Goal: Check status: Check status

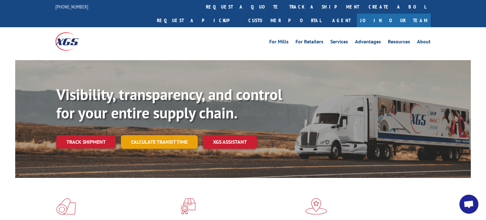
click at [177, 135] on link "Calculate transit time" at bounding box center [159, 142] width 77 height 14
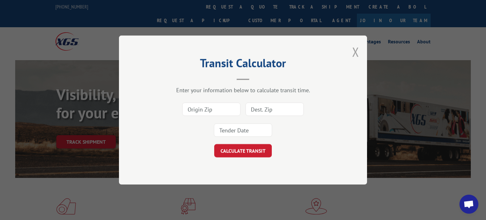
click at [357, 55] on button "Close modal" at bounding box center [355, 51] width 7 height 17
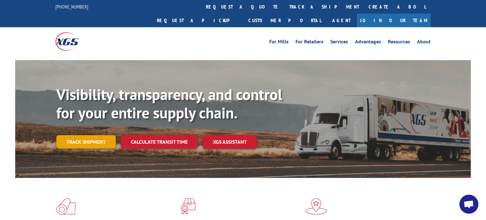
click at [92, 135] on link "Track shipment" at bounding box center [86, 141] width 60 height 13
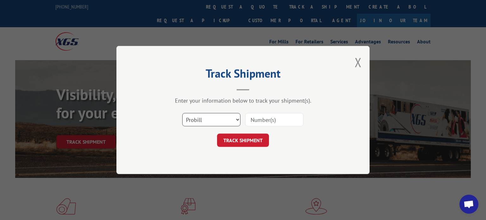
click at [222, 121] on select "Select category... Probill BOL PO" at bounding box center [211, 119] width 58 height 13
click at [251, 121] on input at bounding box center [274, 119] width 58 height 13
type input "17674358"
click at [242, 146] on button "TRACK SHIPMENT" at bounding box center [243, 140] width 52 height 13
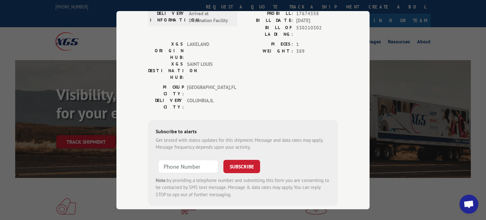
scroll to position [86, 0]
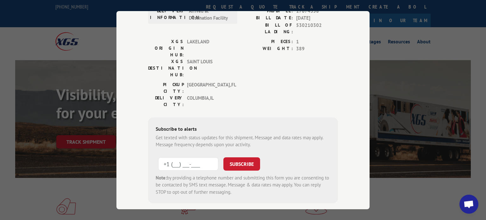
click at [202, 157] on input "+1 (___) ___-____" at bounding box center [188, 163] width 60 height 13
type input "[PHONE_NUMBER]"
click at [237, 157] on button "SUBSCRIBE" at bounding box center [242, 163] width 37 height 13
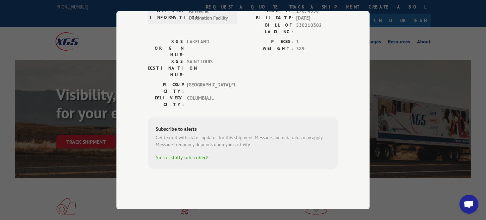
scroll to position [52, 0]
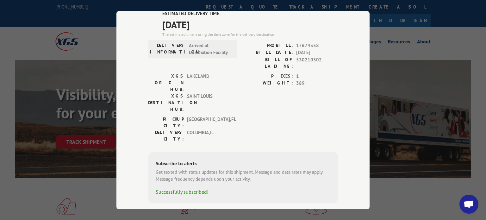
click at [379, 79] on div "Track Shipment ESTIMATED DELIVERY TIME: [DATE] The estimated time is using the …" at bounding box center [243, 110] width 486 height 220
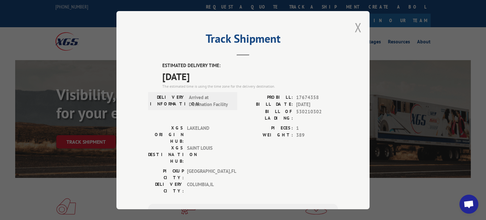
click at [360, 29] on button "Close modal" at bounding box center [358, 27] width 7 height 17
